Goal: Information Seeking & Learning: Learn about a topic

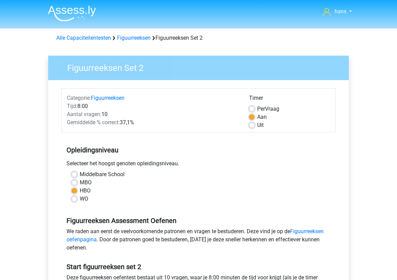
scroll to position [148, 0]
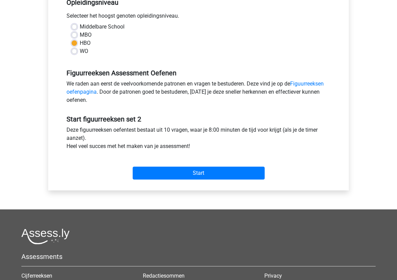
click at [197, 173] on input "Start" at bounding box center [199, 173] width 132 height 13
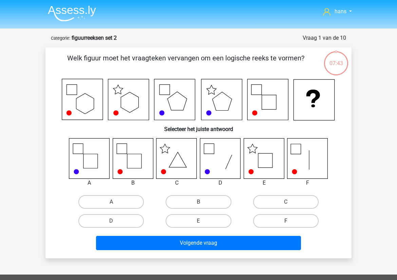
click at [282, 225] on label "F" at bounding box center [286, 221] width 66 height 14
click at [286, 225] on input "F" at bounding box center [288, 223] width 4 height 4
radio input "true"
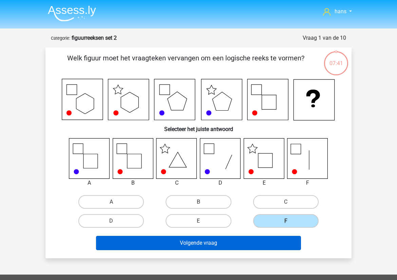
click at [210, 238] on button "Volgende vraag" at bounding box center [199, 243] width 206 height 14
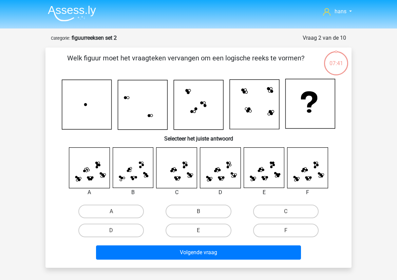
scroll to position [34, 0]
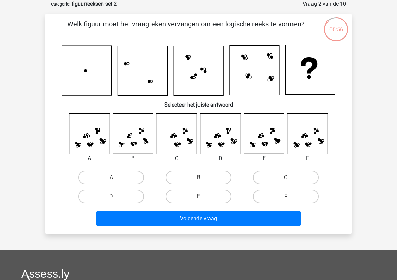
click at [267, 136] on icon at bounding box center [264, 134] width 40 height 40
click at [200, 197] on input "E" at bounding box center [201, 199] width 4 height 4
radio input "true"
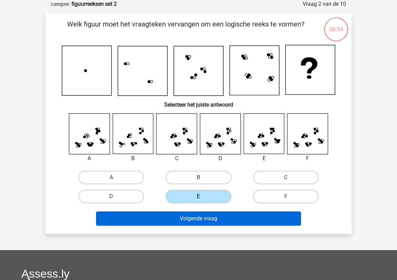
click at [209, 220] on button "Volgende vraag" at bounding box center [199, 219] width 206 height 14
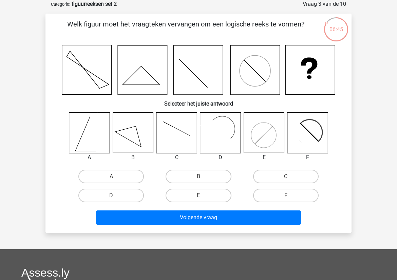
click at [321, 131] on icon at bounding box center [308, 133] width 40 height 40
click at [288, 195] on label "F" at bounding box center [286, 196] width 66 height 14
click at [288, 196] on input "F" at bounding box center [288, 198] width 4 height 4
radio input "true"
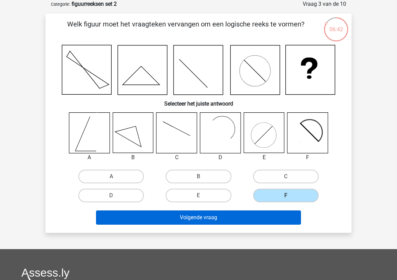
click at [215, 218] on button "Volgende vraag" at bounding box center [199, 218] width 206 height 14
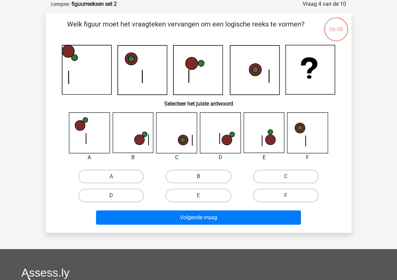
click at [126, 192] on label "D" at bounding box center [111, 196] width 66 height 14
click at [116, 196] on input "D" at bounding box center [113, 198] width 4 height 4
radio input "true"
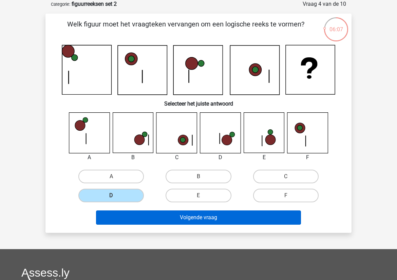
click at [165, 216] on button "Volgende vraag" at bounding box center [199, 218] width 206 height 14
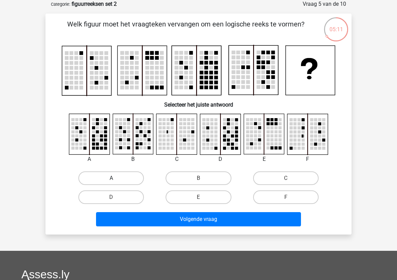
click at [125, 177] on label "A" at bounding box center [111, 179] width 66 height 14
click at [116, 178] on input "A" at bounding box center [113, 180] width 4 height 4
radio input "true"
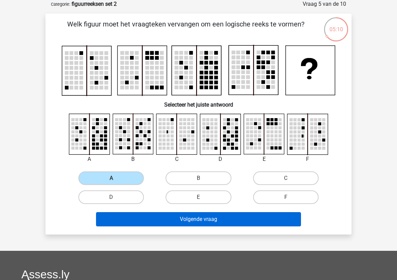
click at [181, 217] on button "Volgende vraag" at bounding box center [199, 219] width 206 height 14
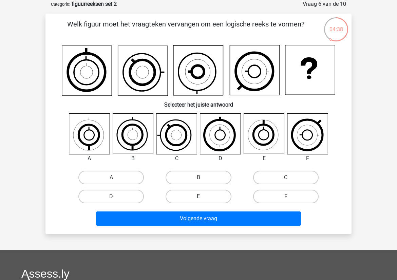
click at [196, 195] on label "E" at bounding box center [199, 197] width 66 height 14
click at [199, 197] on input "E" at bounding box center [201, 199] width 4 height 4
radio input "true"
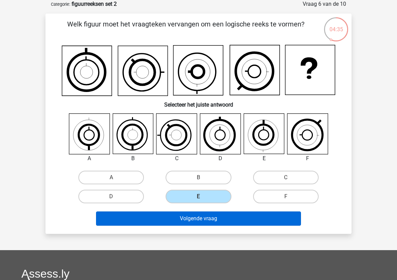
click at [194, 215] on button "Volgende vraag" at bounding box center [199, 219] width 206 height 14
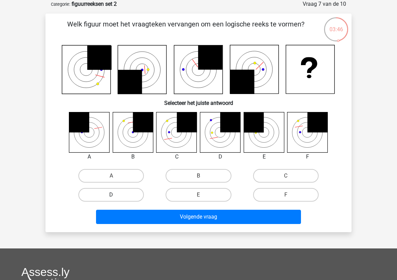
click at [127, 195] on label "D" at bounding box center [111, 195] width 66 height 14
click at [116, 195] on input "D" at bounding box center [113, 197] width 4 height 4
radio input "true"
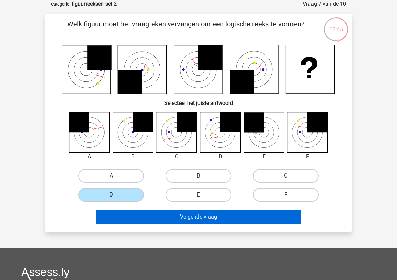
click at [196, 220] on button "Volgende vraag" at bounding box center [199, 217] width 206 height 14
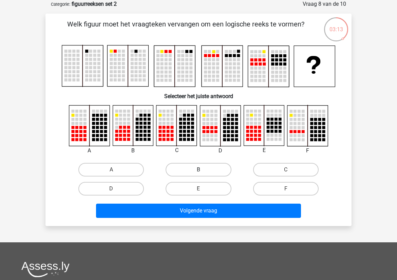
click at [202, 169] on label "B" at bounding box center [199, 170] width 66 height 14
click at [202, 170] on input "B" at bounding box center [201, 172] width 4 height 4
radio input "true"
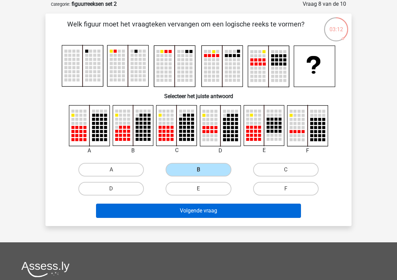
click at [200, 208] on button "Volgende vraag" at bounding box center [199, 211] width 206 height 14
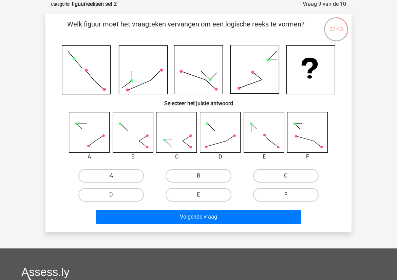
click at [297, 192] on label "F" at bounding box center [286, 195] width 66 height 14
click at [290, 195] on input "F" at bounding box center [288, 197] width 4 height 4
radio input "true"
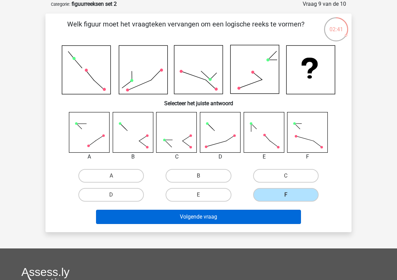
click at [250, 216] on button "Volgende vraag" at bounding box center [199, 217] width 206 height 14
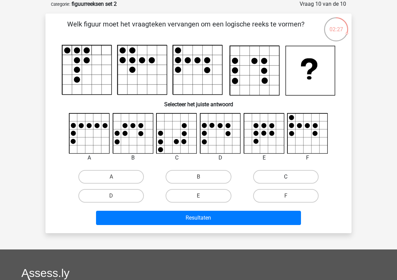
click at [270, 178] on label "C" at bounding box center [286, 177] width 66 height 14
click at [286, 178] on input "C" at bounding box center [288, 179] width 4 height 4
radio input "true"
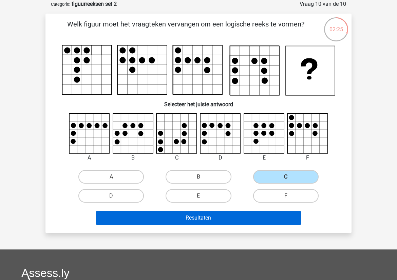
click at [201, 213] on button "Resultaten" at bounding box center [199, 218] width 206 height 14
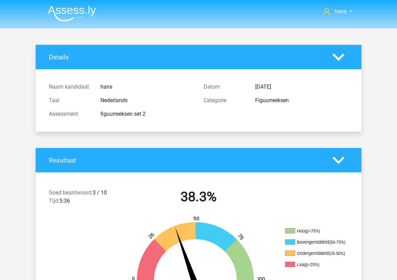
scroll to position [109, 0]
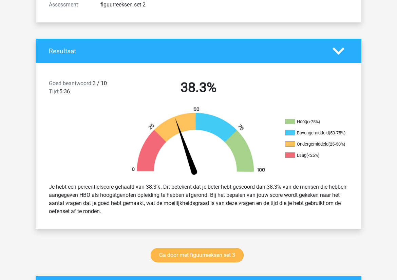
click at [187, 258] on link "Ga door met figuurreeksen set 3" at bounding box center [197, 255] width 93 height 14
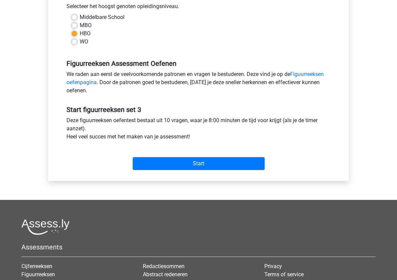
scroll to position [256, 0]
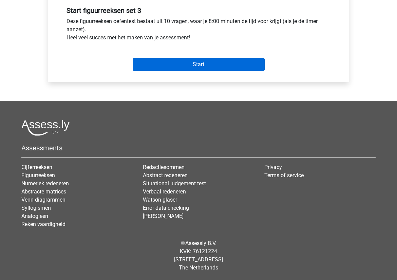
click at [199, 62] on input "Start" at bounding box center [199, 64] width 132 height 13
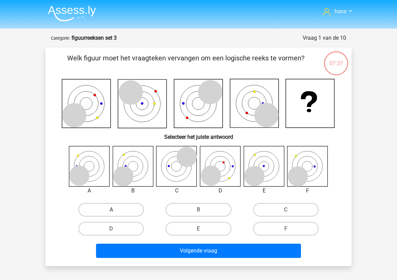
click at [103, 210] on label "A" at bounding box center [111, 210] width 66 height 14
click at [111, 210] on input "A" at bounding box center [113, 212] width 4 height 4
radio input "true"
click at [194, 210] on label "B" at bounding box center [199, 210] width 66 height 14
click at [199, 210] on input "B" at bounding box center [201, 212] width 4 height 4
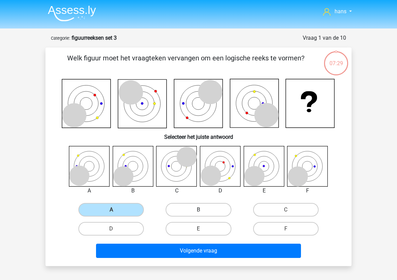
radio input "true"
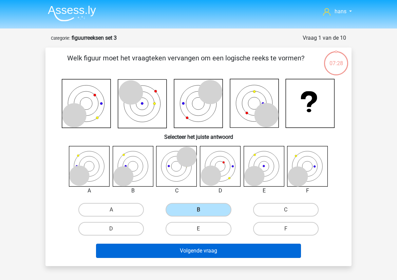
click at [189, 248] on button "Volgende vraag" at bounding box center [199, 251] width 206 height 14
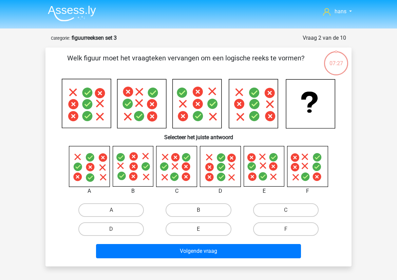
scroll to position [34, 0]
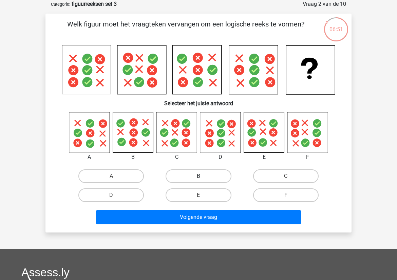
click at [189, 180] on label "B" at bounding box center [199, 177] width 66 height 14
click at [199, 180] on input "B" at bounding box center [201, 178] width 4 height 4
radio input "true"
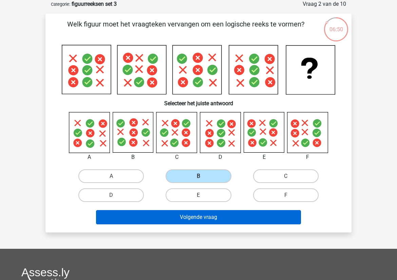
click at [188, 217] on button "Volgende vraag" at bounding box center [199, 217] width 206 height 14
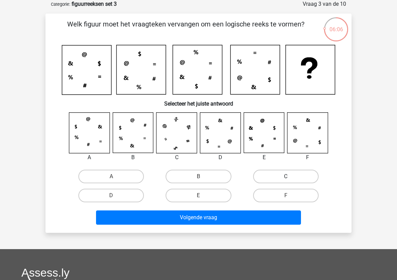
click at [272, 179] on label "C" at bounding box center [286, 177] width 66 height 14
click at [286, 179] on input "C" at bounding box center [288, 179] width 4 height 4
radio input "true"
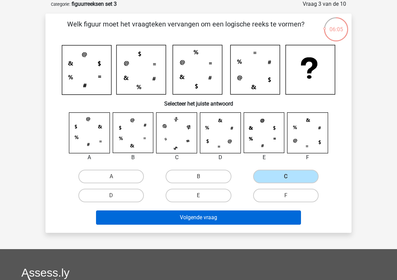
click at [229, 214] on button "Volgende vraag" at bounding box center [199, 218] width 206 height 14
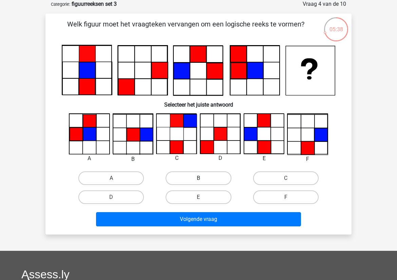
click at [189, 178] on label "B" at bounding box center [199, 179] width 66 height 14
click at [199, 178] on input "B" at bounding box center [201, 180] width 4 height 4
radio input "true"
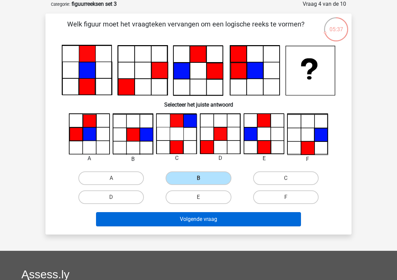
click at [204, 221] on button "Volgende vraag" at bounding box center [199, 219] width 206 height 14
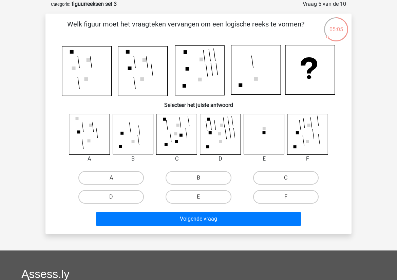
click at [201, 170] on div "B" at bounding box center [198, 178] width 87 height 19
click at [203, 177] on label "B" at bounding box center [199, 178] width 66 height 14
click at [203, 178] on input "B" at bounding box center [201, 180] width 4 height 4
radio input "true"
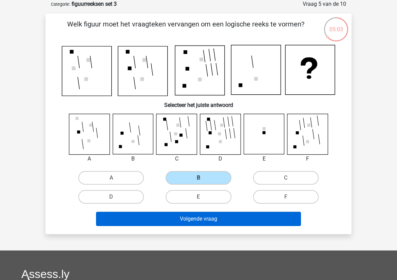
click at [198, 217] on button "Volgende vraag" at bounding box center [199, 219] width 206 height 14
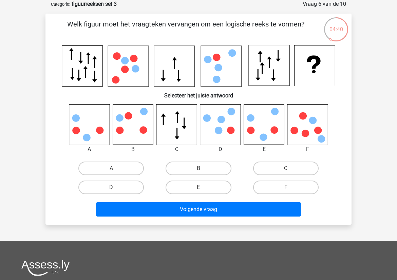
click at [301, 122] on icon at bounding box center [308, 125] width 40 height 40
click at [298, 184] on label "F" at bounding box center [286, 188] width 66 height 14
click at [290, 188] on input "F" at bounding box center [288, 190] width 4 height 4
radio input "true"
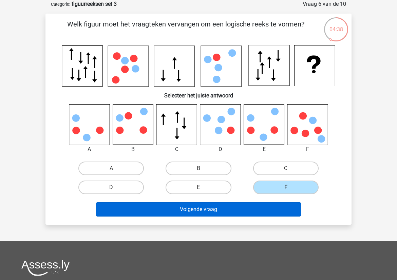
click at [235, 208] on button "Volgende vraag" at bounding box center [199, 209] width 206 height 14
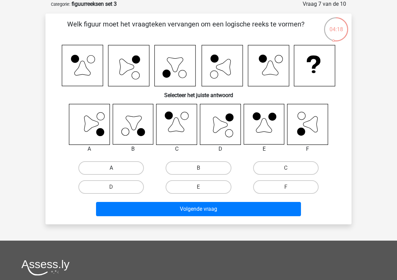
click at [107, 169] on label "A" at bounding box center [111, 168] width 66 height 14
click at [111, 169] on input "A" at bounding box center [113, 170] width 4 height 4
radio input "true"
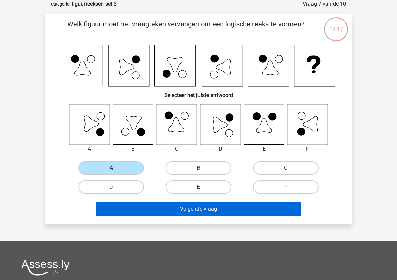
click at [166, 213] on button "Volgende vraag" at bounding box center [199, 209] width 206 height 14
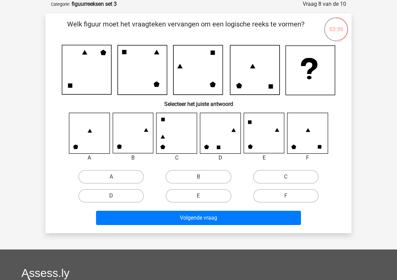
click at [122, 196] on label "D" at bounding box center [111, 196] width 66 height 14
click at [116, 196] on input "D" at bounding box center [113, 198] width 4 height 4
radio input "true"
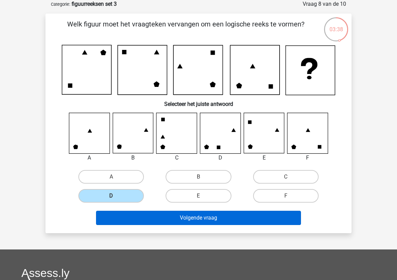
click at [203, 222] on button "Volgende vraag" at bounding box center [199, 218] width 206 height 14
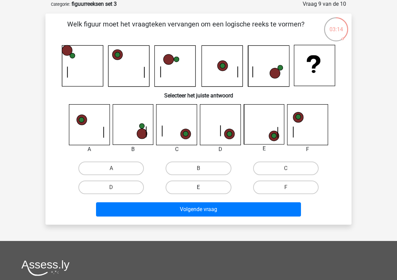
click at [221, 188] on label "E" at bounding box center [199, 188] width 66 height 14
click at [203, 188] on input "E" at bounding box center [201, 190] width 4 height 4
radio input "true"
click at [204, 217] on div "Volgende vraag" at bounding box center [199, 210] width 262 height 17
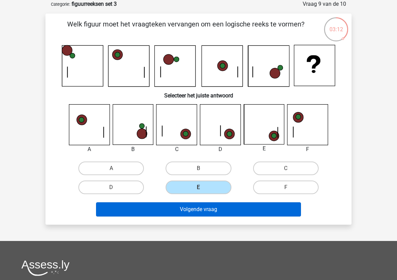
click at [206, 210] on button "Volgende vraag" at bounding box center [199, 209] width 206 height 14
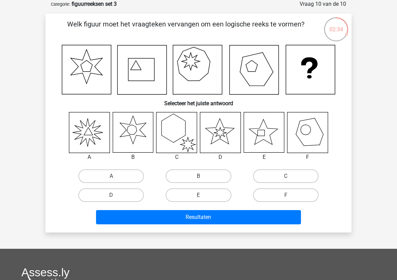
click at [90, 133] on icon at bounding box center [89, 132] width 40 height 40
click at [104, 179] on label "A" at bounding box center [111, 177] width 66 height 14
click at [111, 179] on input "A" at bounding box center [113, 178] width 4 height 4
radio input "true"
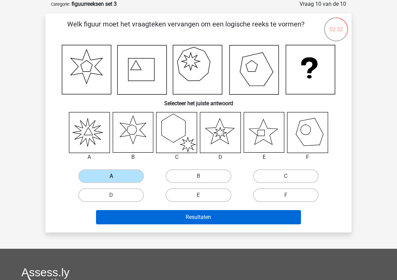
click at [169, 212] on button "Resultaten" at bounding box center [199, 217] width 206 height 14
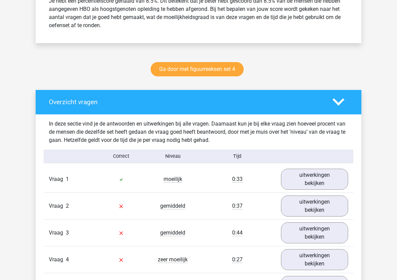
scroll to position [332, 0]
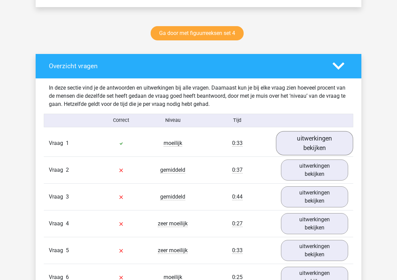
click at [314, 138] on link "uitwerkingen bekijken" at bounding box center [314, 143] width 77 height 24
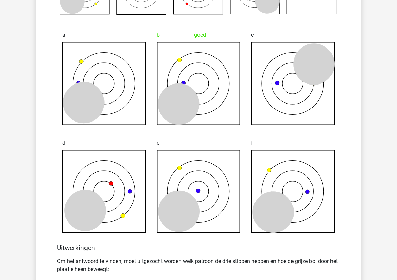
scroll to position [809, 0]
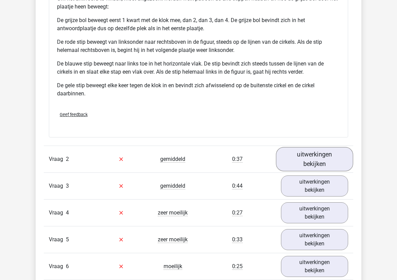
click at [303, 158] on link "uitwerkingen bekijken" at bounding box center [314, 159] width 77 height 24
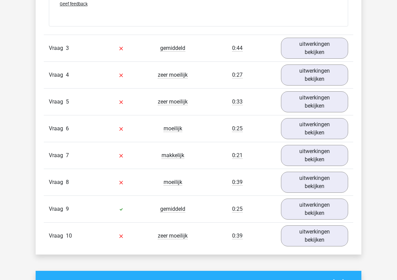
scroll to position [1326, 0]
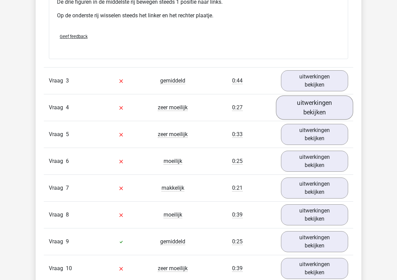
click at [319, 106] on link "uitwerkingen bekijken" at bounding box center [314, 107] width 77 height 24
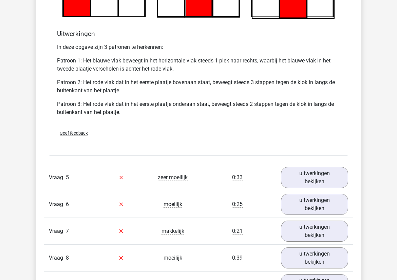
scroll to position [1725, 0]
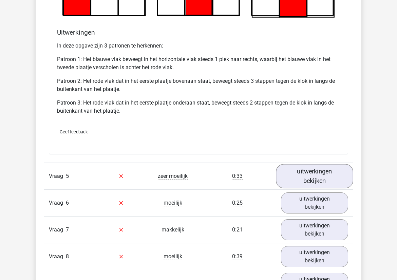
click at [324, 182] on link "uitwerkingen bekijken" at bounding box center [314, 176] width 77 height 24
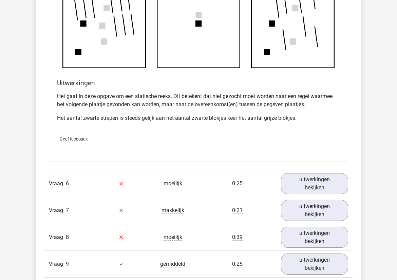
scroll to position [2196, 0]
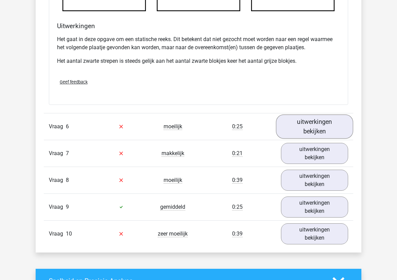
click at [332, 124] on link "uitwerkingen bekijken" at bounding box center [314, 126] width 77 height 24
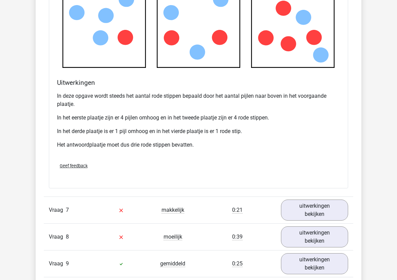
scroll to position [2562, 0]
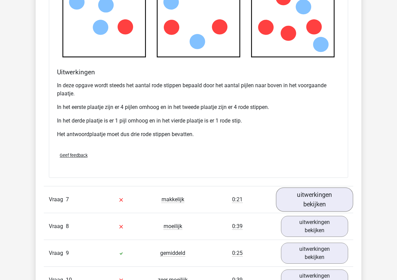
click at [330, 201] on link "uitwerkingen bekijken" at bounding box center [314, 200] width 77 height 24
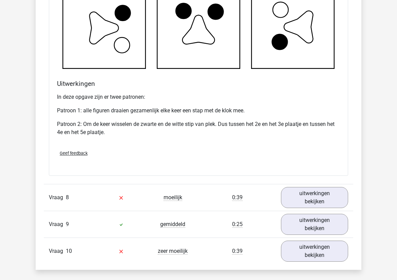
scroll to position [3035, 0]
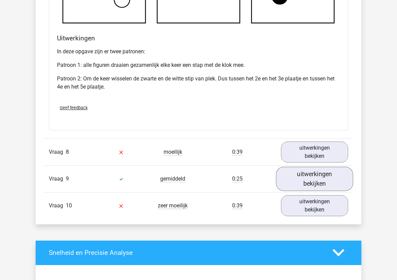
click at [322, 181] on link "uitwerkingen bekijken" at bounding box center [314, 179] width 77 height 24
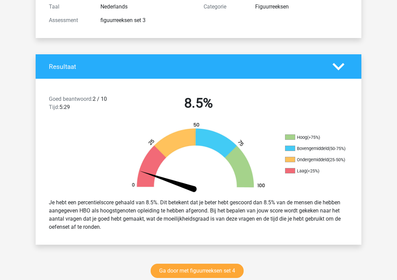
scroll to position [157, 0]
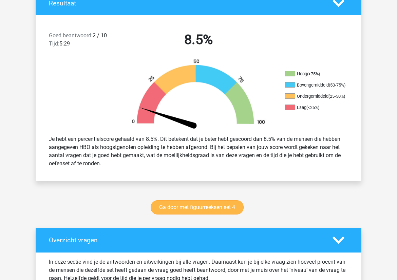
click at [187, 208] on link "Ga door met figuurreeksen set 4" at bounding box center [197, 207] width 93 height 14
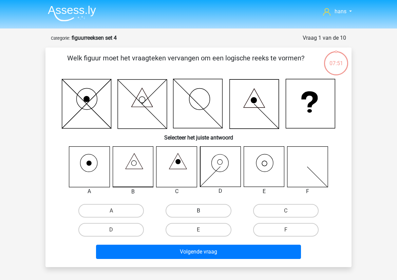
click at [195, 213] on label "B" at bounding box center [199, 211] width 66 height 14
click at [199, 213] on input "B" at bounding box center [201, 213] width 4 height 4
radio input "true"
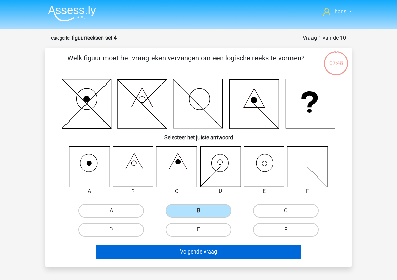
click at [203, 254] on button "Volgende vraag" at bounding box center [199, 252] width 206 height 14
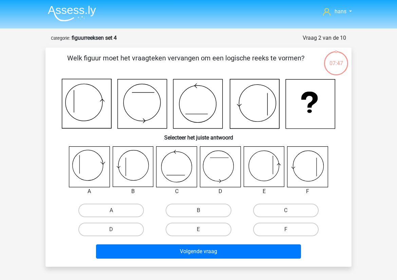
scroll to position [34, 0]
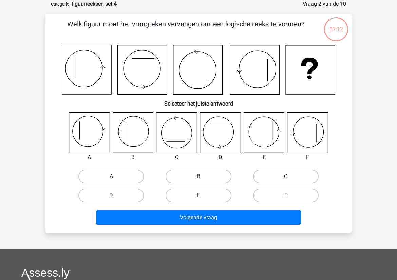
drag, startPoint x: 269, startPoint y: 174, endPoint x: 219, endPoint y: 175, distance: 50.0
click at [220, 172] on div "A B C D" at bounding box center [199, 186] width 262 height 38
click at [129, 198] on label "D" at bounding box center [111, 196] width 66 height 14
click at [116, 198] on input "D" at bounding box center [113, 198] width 4 height 4
radio input "true"
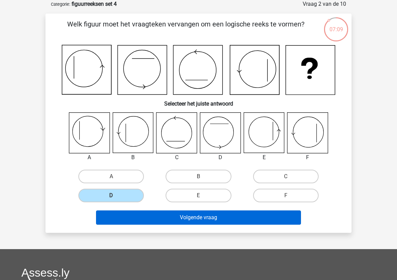
click at [197, 220] on button "Volgende vraag" at bounding box center [199, 218] width 206 height 14
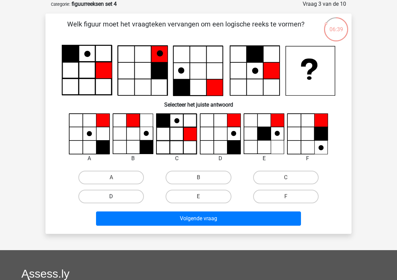
drag, startPoint x: 118, startPoint y: 198, endPoint x: 129, endPoint y: 202, distance: 12.6
click at [118, 198] on label "D" at bounding box center [111, 197] width 66 height 14
click at [116, 198] on input "D" at bounding box center [113, 199] width 4 height 4
radio input "true"
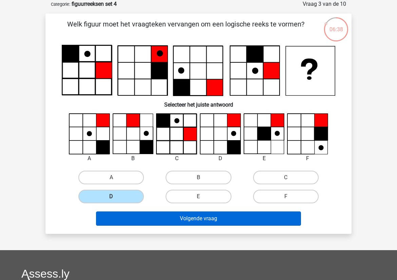
click at [206, 218] on button "Volgende vraag" at bounding box center [199, 219] width 206 height 14
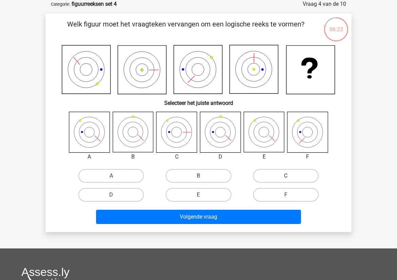
click at [266, 178] on label "C" at bounding box center [286, 176] width 66 height 14
click at [286, 178] on input "C" at bounding box center [288, 178] width 4 height 4
radio input "true"
click at [196, 201] on label "E" at bounding box center [199, 195] width 66 height 14
click at [199, 199] on input "E" at bounding box center [201, 197] width 4 height 4
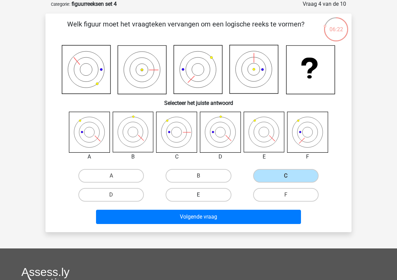
radio input "true"
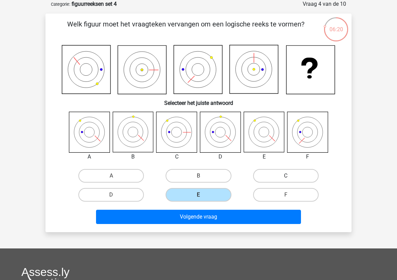
click at [266, 179] on label "C" at bounding box center [286, 176] width 66 height 14
click at [286, 179] on input "C" at bounding box center [288, 178] width 4 height 4
radio input "true"
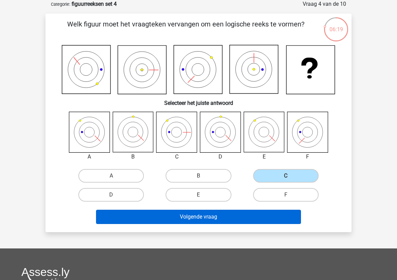
click at [198, 215] on button "Volgende vraag" at bounding box center [199, 217] width 206 height 14
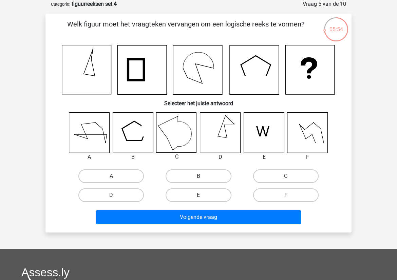
click at [126, 197] on label "D" at bounding box center [111, 196] width 66 height 14
click at [116, 197] on input "D" at bounding box center [113, 197] width 4 height 4
radio input "true"
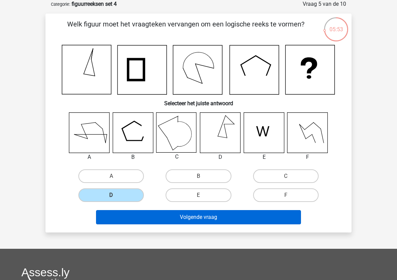
click at [174, 214] on button "Volgende vraag" at bounding box center [199, 217] width 206 height 14
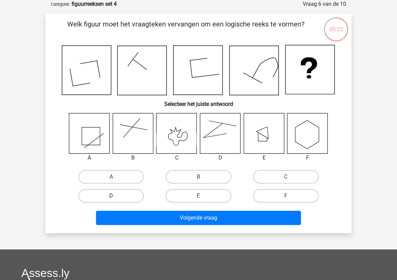
click at [134, 194] on label "D" at bounding box center [111, 196] width 66 height 14
click at [116, 196] on input "D" at bounding box center [113, 198] width 4 height 4
radio input "true"
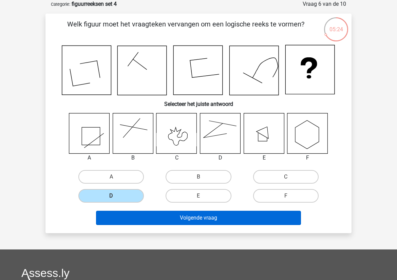
click at [185, 215] on button "Volgende vraag" at bounding box center [199, 218] width 206 height 14
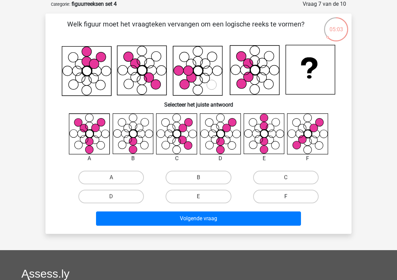
click at [279, 190] on label "F" at bounding box center [286, 197] width 66 height 14
click at [286, 197] on input "F" at bounding box center [288, 199] width 4 height 4
radio input "true"
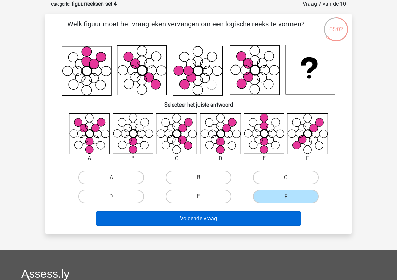
click at [227, 223] on button "Volgende vraag" at bounding box center [199, 219] width 206 height 14
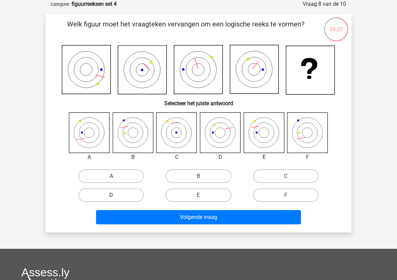
click at [126, 197] on label "D" at bounding box center [111, 196] width 66 height 14
click at [116, 197] on input "D" at bounding box center [113, 197] width 4 height 4
radio input "true"
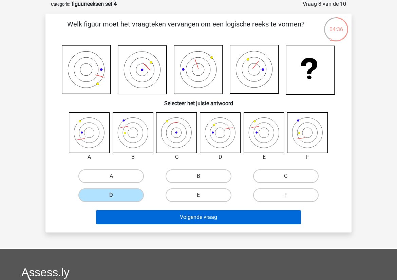
click at [171, 215] on button "Volgende vraag" at bounding box center [199, 217] width 206 height 14
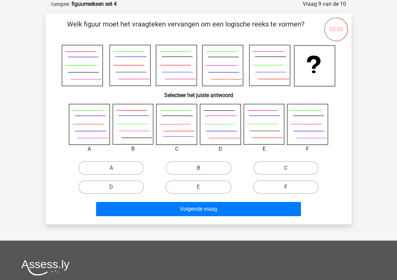
click at [289, 186] on label "F" at bounding box center [286, 187] width 66 height 14
click at [289, 187] on input "F" at bounding box center [288, 189] width 4 height 4
radio input "true"
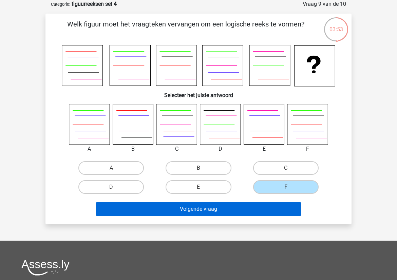
click at [208, 206] on button "Volgende vraag" at bounding box center [199, 209] width 206 height 14
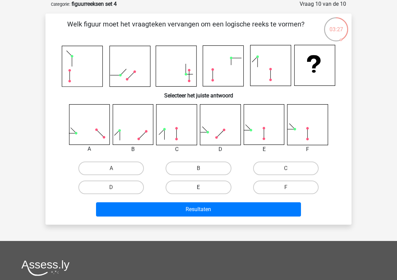
click at [190, 190] on label "E" at bounding box center [199, 188] width 66 height 14
click at [199, 190] on input "E" at bounding box center [201, 190] width 4 height 4
radio input "true"
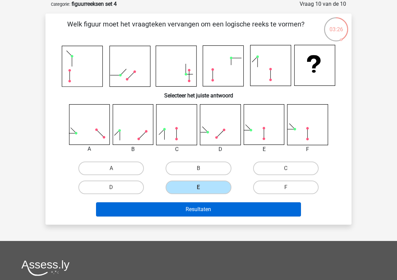
click at [195, 210] on button "Resultaten" at bounding box center [199, 209] width 206 height 14
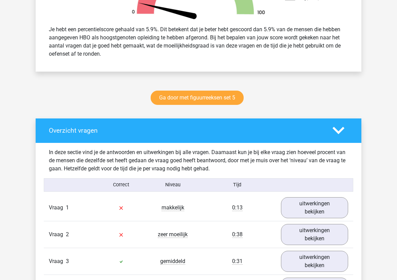
scroll to position [281, 0]
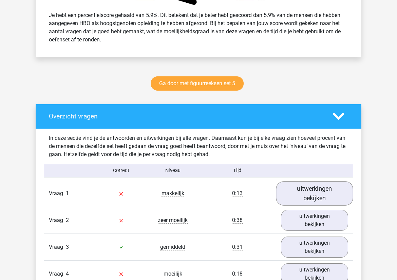
click at [321, 186] on link "uitwerkingen bekijken" at bounding box center [314, 193] width 77 height 24
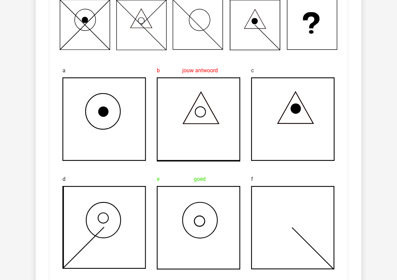
scroll to position [827, 0]
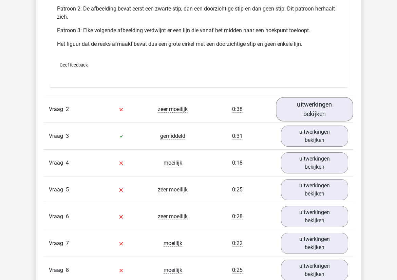
click at [316, 108] on link "uitwerkingen bekijken" at bounding box center [314, 110] width 77 height 24
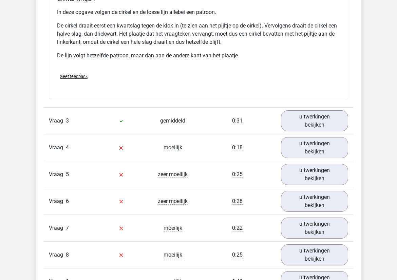
scroll to position [1310, 0]
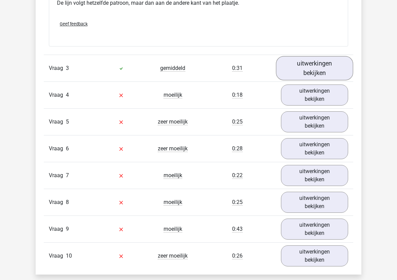
click at [318, 72] on link "uitwerkingen bekijken" at bounding box center [314, 68] width 77 height 24
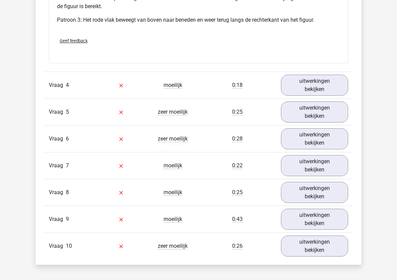
scroll to position [1729, 0]
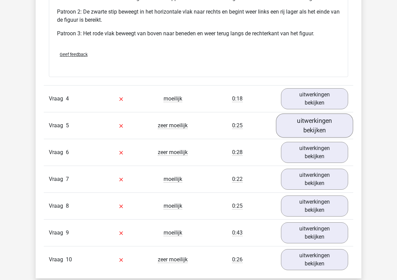
click at [309, 126] on link "uitwerkingen bekijken" at bounding box center [314, 125] width 77 height 24
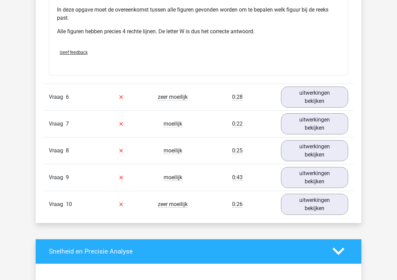
scroll to position [2245, 0]
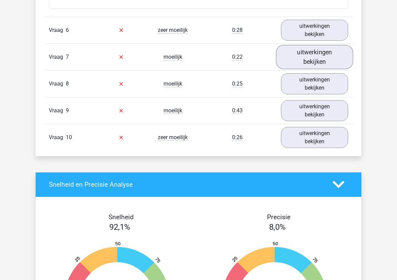
click at [332, 58] on link "uitwerkingen bekijken" at bounding box center [314, 57] width 77 height 24
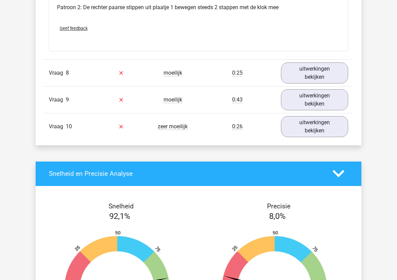
scroll to position [2654, 0]
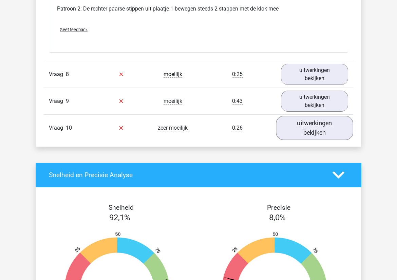
click at [324, 129] on link "uitwerkingen bekijken" at bounding box center [314, 128] width 77 height 24
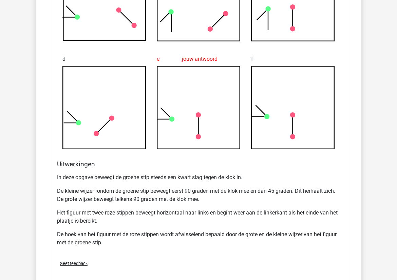
scroll to position [3012, 0]
